Goal: Task Accomplishment & Management: Manage account settings

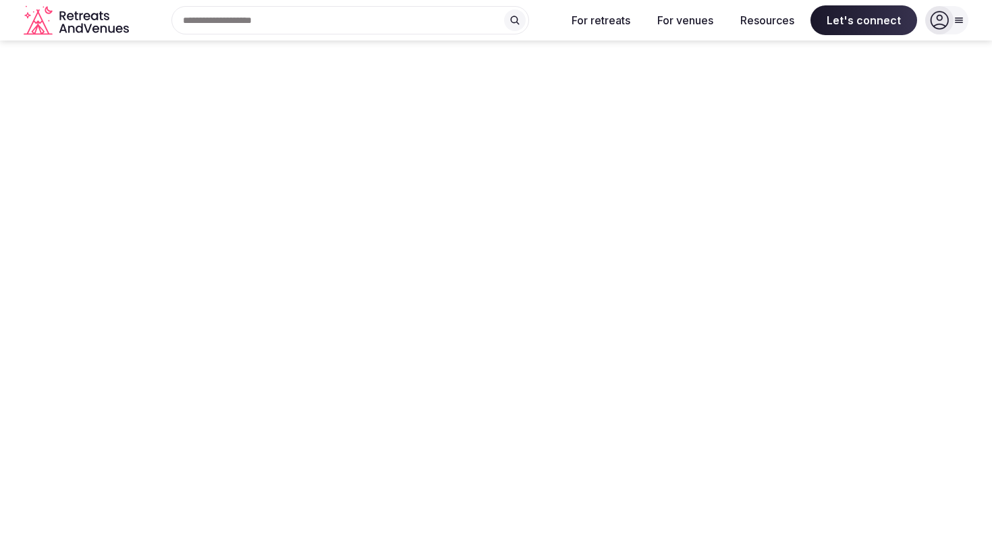
click at [937, 18] on icon at bounding box center [940, 20] width 18 height 18
click at [878, 94] on button "Log in" at bounding box center [887, 82] width 139 height 54
type input "**********"
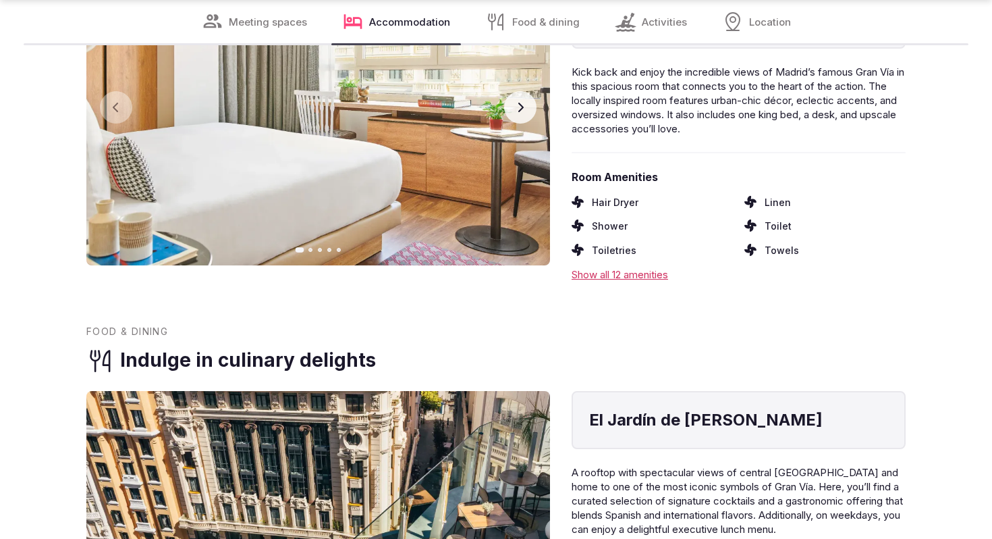
scroll to position [2451, 0]
